Goal: Task Accomplishment & Management: Manage account settings

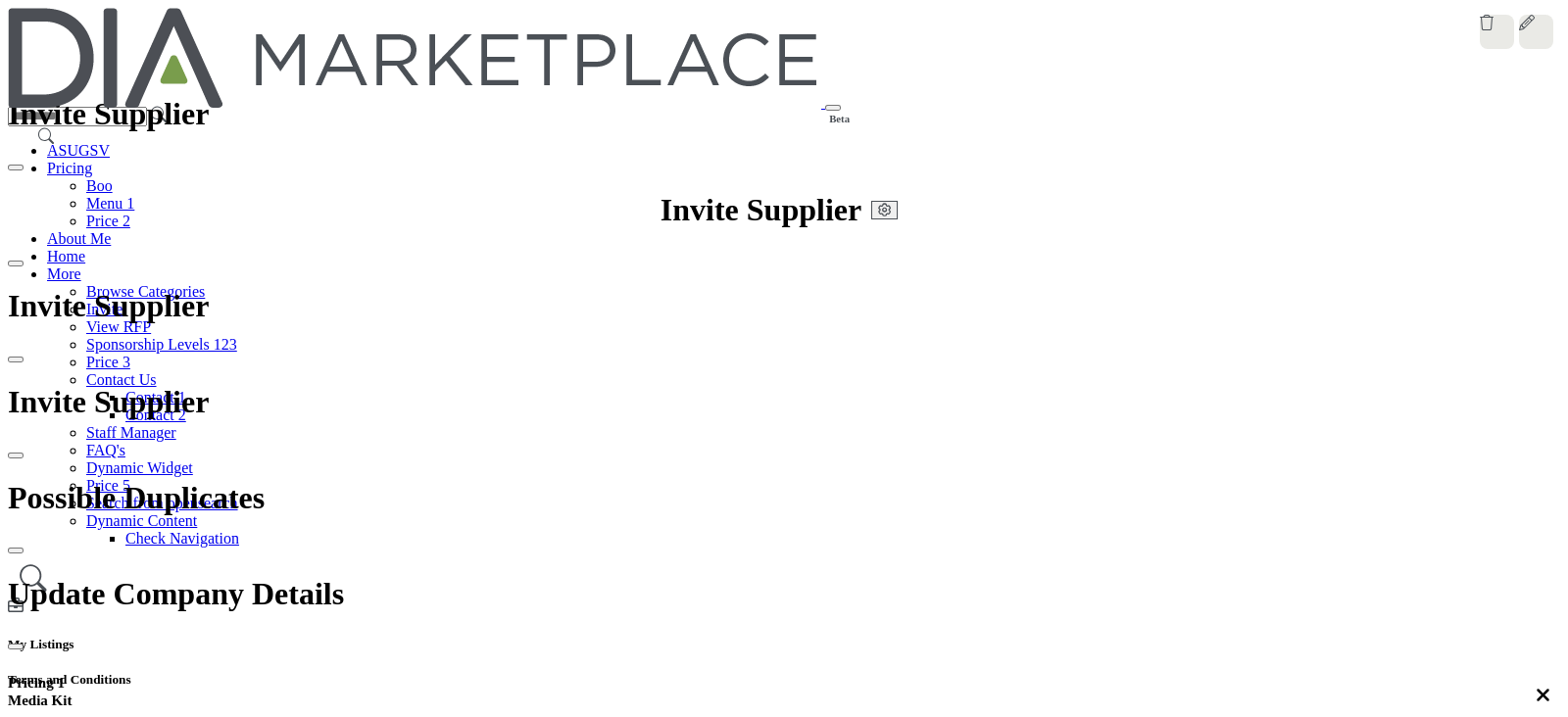
scroll to position [0, 0]
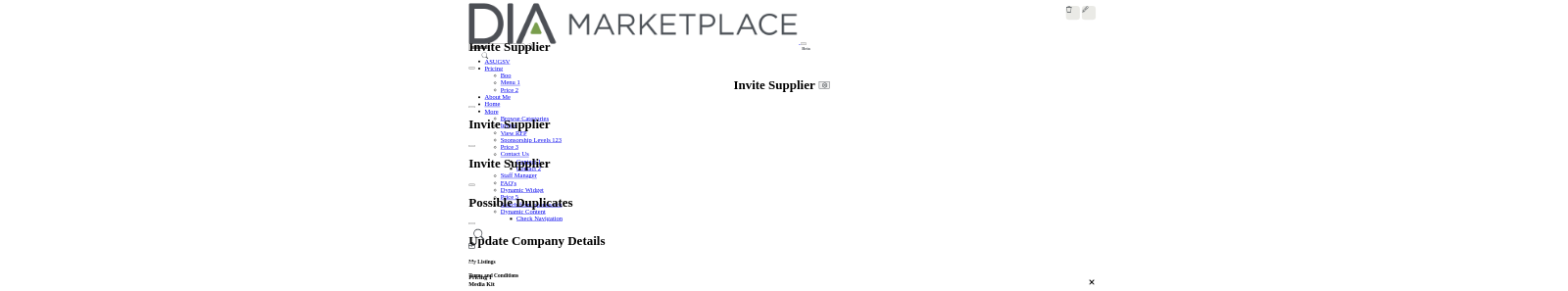
scroll to position [489, 0]
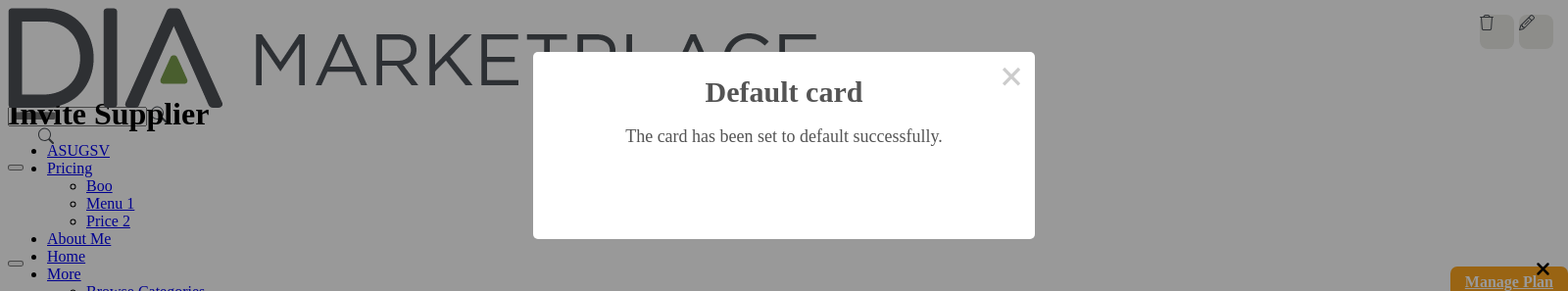
click at [788, 198] on button "Ok" at bounding box center [783, 196] width 54 height 38
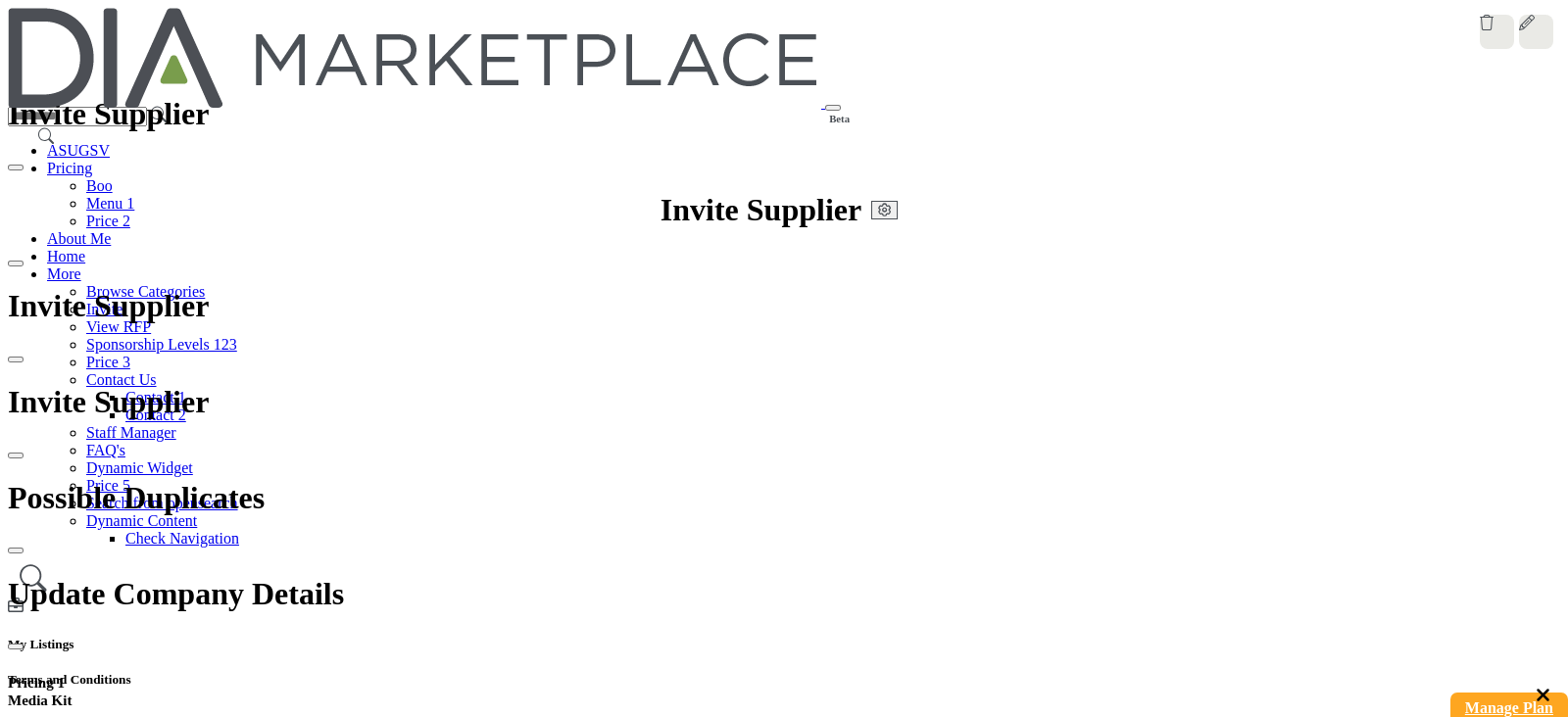
scroll to position [172, 0]
